Goal: Task Accomplishment & Management: Complete application form

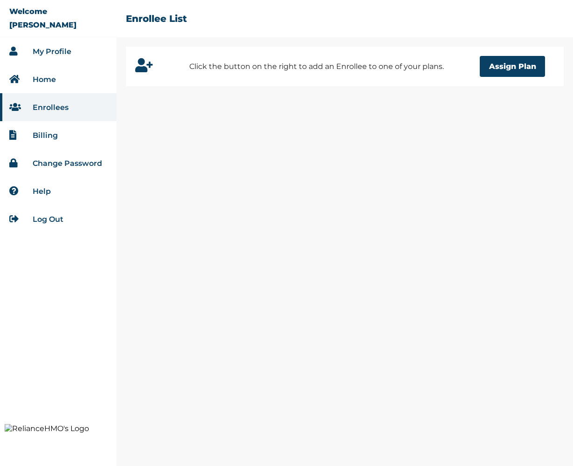
click at [53, 51] on link "My Profile" at bounding box center [52, 51] width 39 height 9
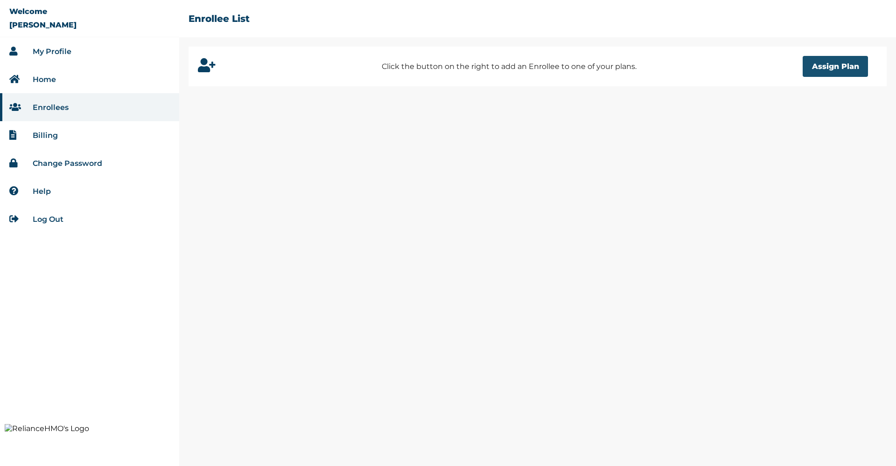
click at [827, 65] on button "Assign Plan" at bounding box center [834, 66] width 65 height 21
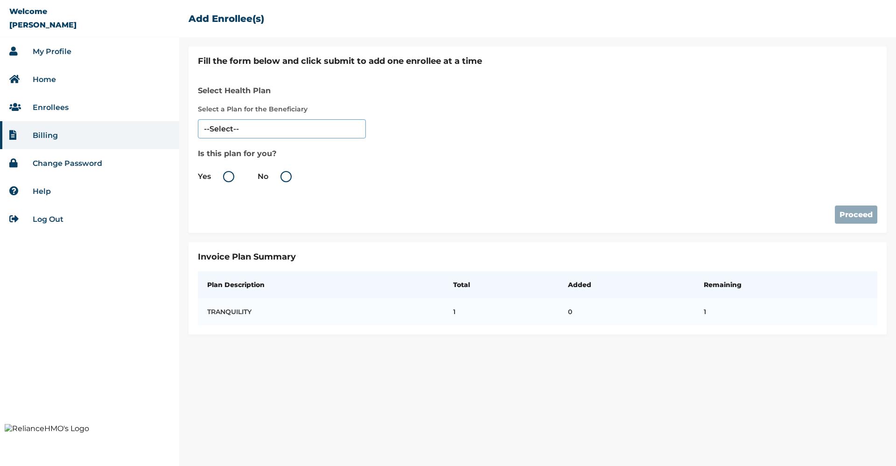
select select "1063"
click at [230, 180] on label "Yes" at bounding box center [218, 176] width 41 height 11
click at [220, 180] on input "Yes" at bounding box center [212, 176] width 15 height 15
radio input "true"
click at [852, 215] on button "Proceed" at bounding box center [855, 215] width 42 height 18
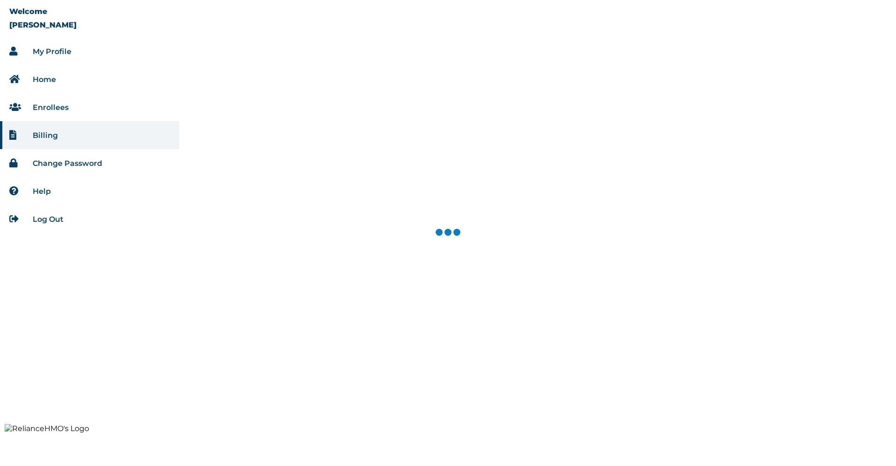
select select "1063"
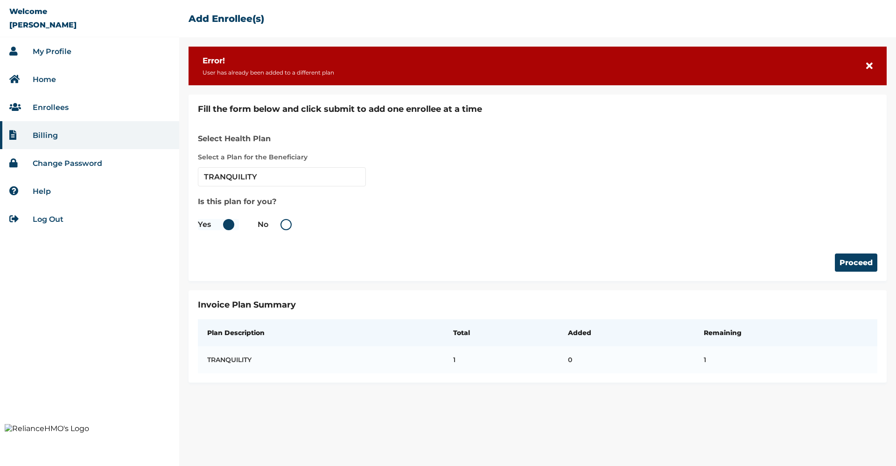
click at [44, 118] on li "Enrollees" at bounding box center [89, 107] width 179 height 28
click at [44, 110] on link "Enrollees" at bounding box center [51, 107] width 36 height 9
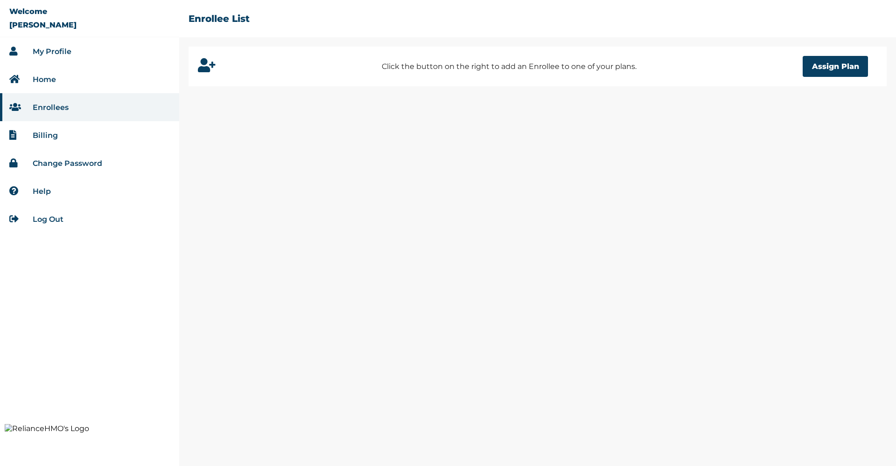
click at [49, 136] on link "Billing" at bounding box center [45, 135] width 25 height 9
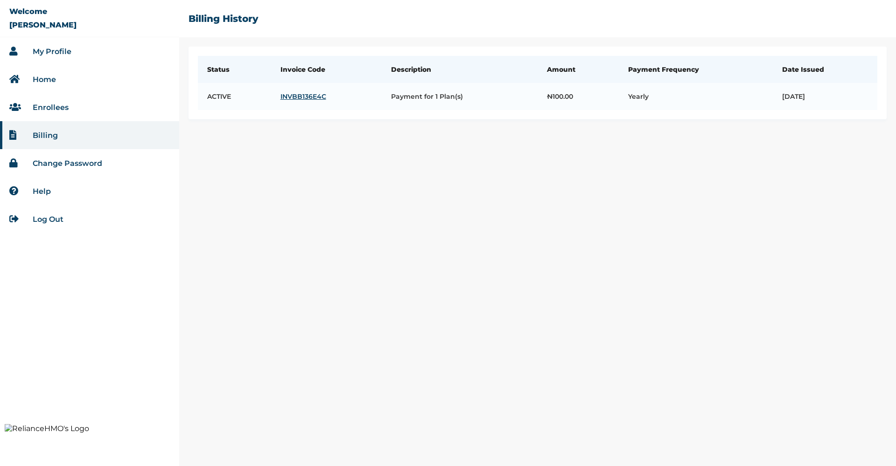
click at [61, 110] on link "Enrollees" at bounding box center [51, 107] width 36 height 9
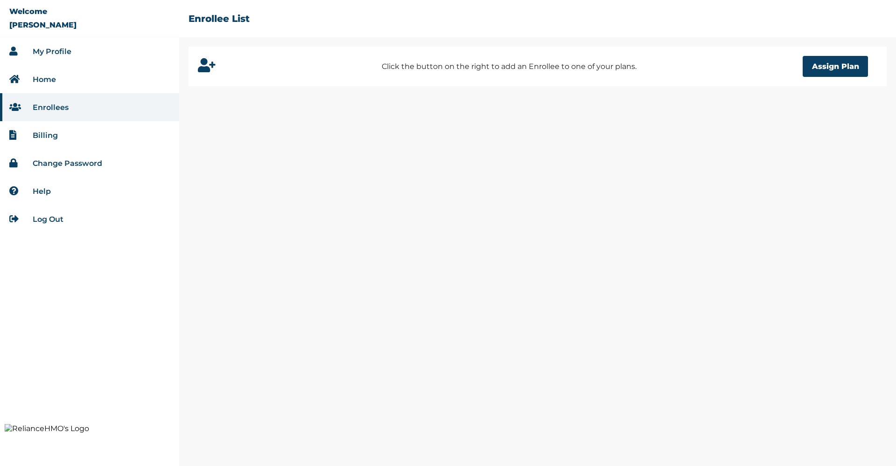
click at [48, 137] on link "Billing" at bounding box center [45, 135] width 25 height 9
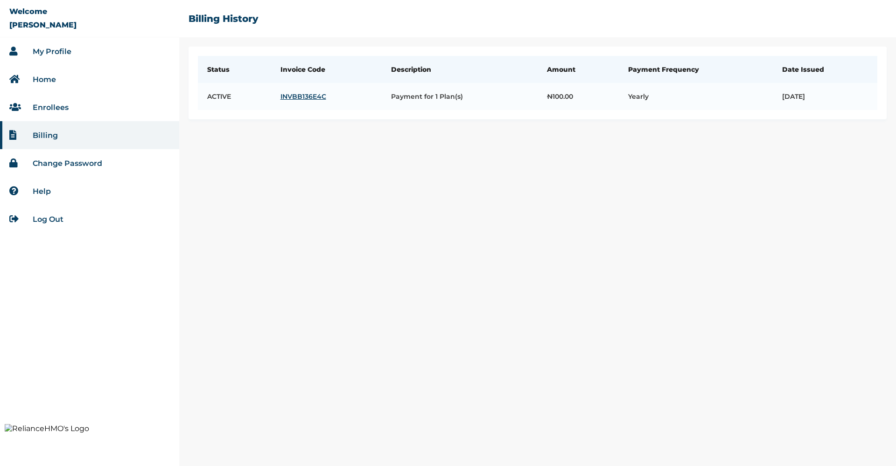
click at [57, 108] on link "Enrollees" at bounding box center [51, 107] width 36 height 9
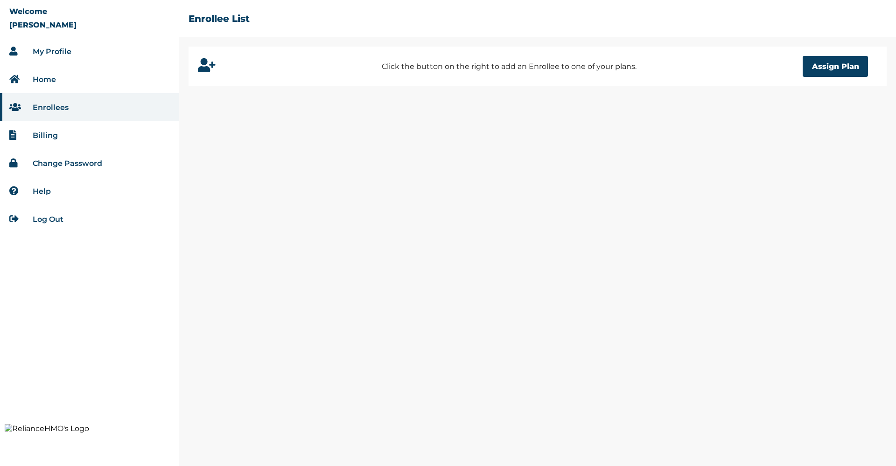
click at [50, 137] on link "Billing" at bounding box center [45, 135] width 25 height 9
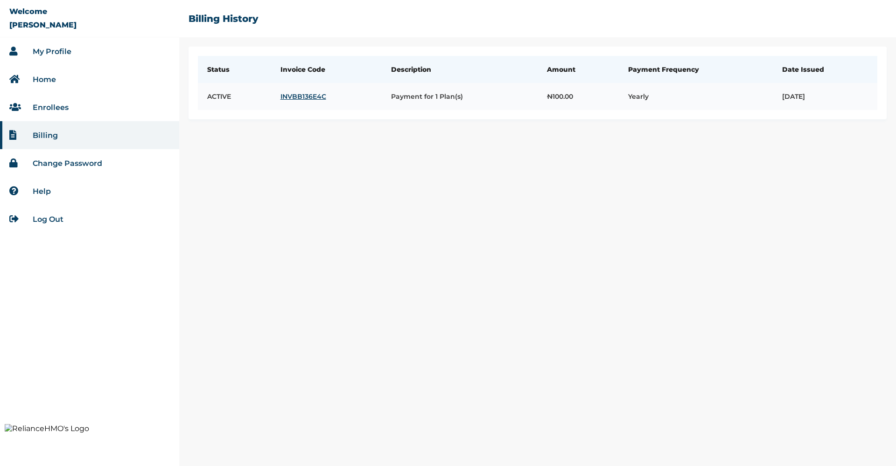
click at [283, 97] on link "INVBB136E4C" at bounding box center [326, 96] width 92 height 8
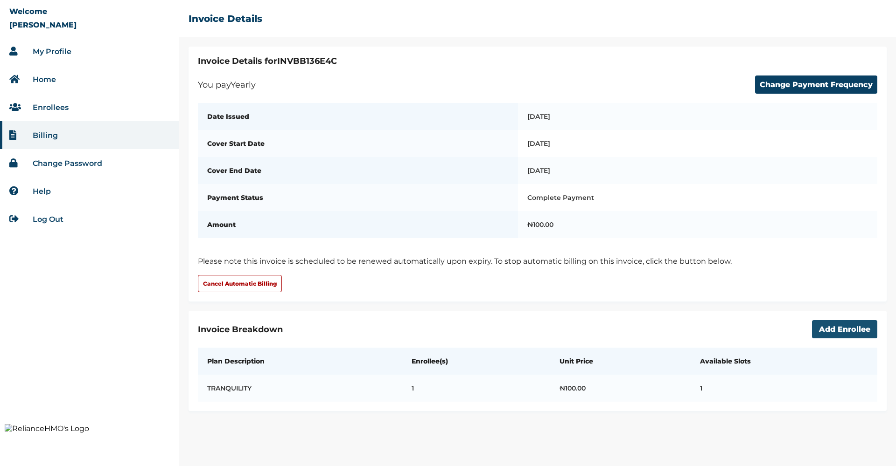
click at [840, 328] on button "Add Enrollee" at bounding box center [844, 329] width 65 height 18
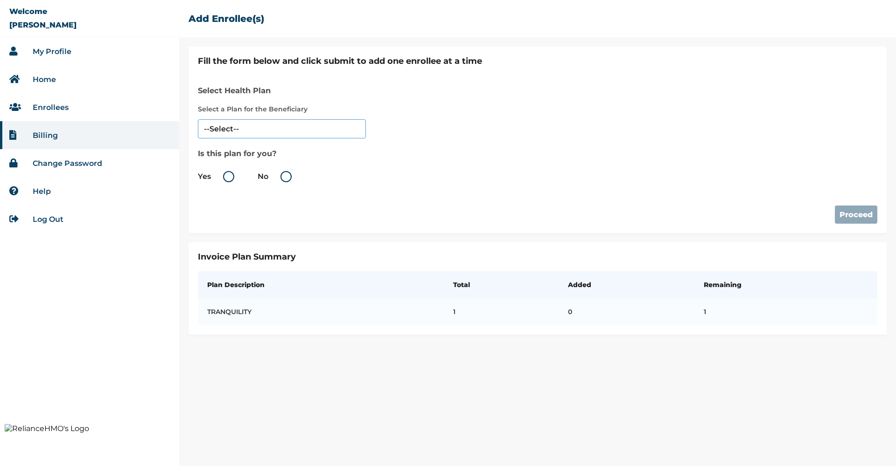
select select "1063"
click at [232, 177] on label "Yes" at bounding box center [218, 176] width 41 height 11
click at [220, 177] on input "Yes" at bounding box center [212, 176] width 15 height 15
radio input "true"
click at [71, 62] on li "My Profile" at bounding box center [89, 51] width 179 height 28
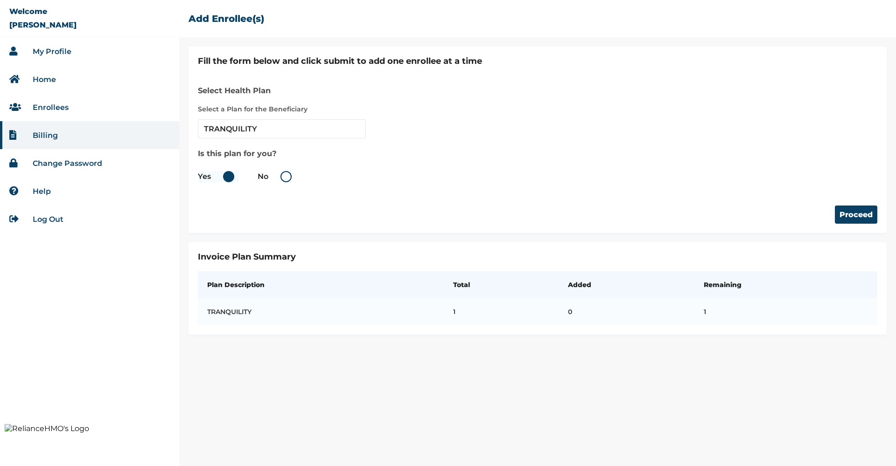
click at [333, 191] on div "Proceed" at bounding box center [537, 205] width 679 height 37
click at [49, 56] on li "My Profile" at bounding box center [89, 51] width 179 height 28
click at [35, 51] on link "My Profile" at bounding box center [52, 51] width 39 height 9
